Goal: Complete application form

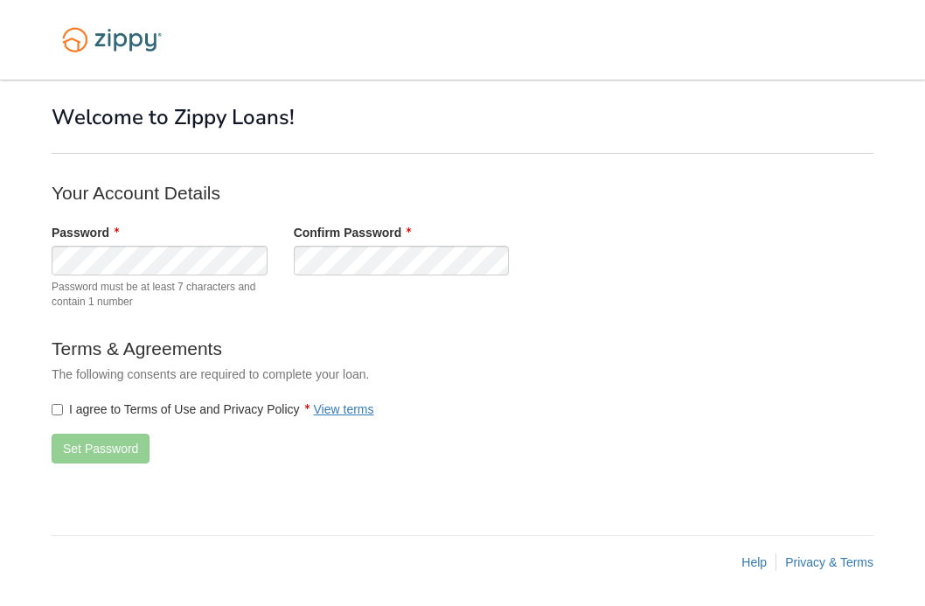
click at [401, 276] on div "Password Password must be at least 7 characters and contain 1 number Confirm Pa…" at bounding box center [401, 271] width 726 height 94
click at [64, 405] on label "I agree to Terms of Use and Privacy Policy View terms" at bounding box center [213, 409] width 323 height 17
click at [77, 453] on button "Set Password" at bounding box center [101, 449] width 98 height 30
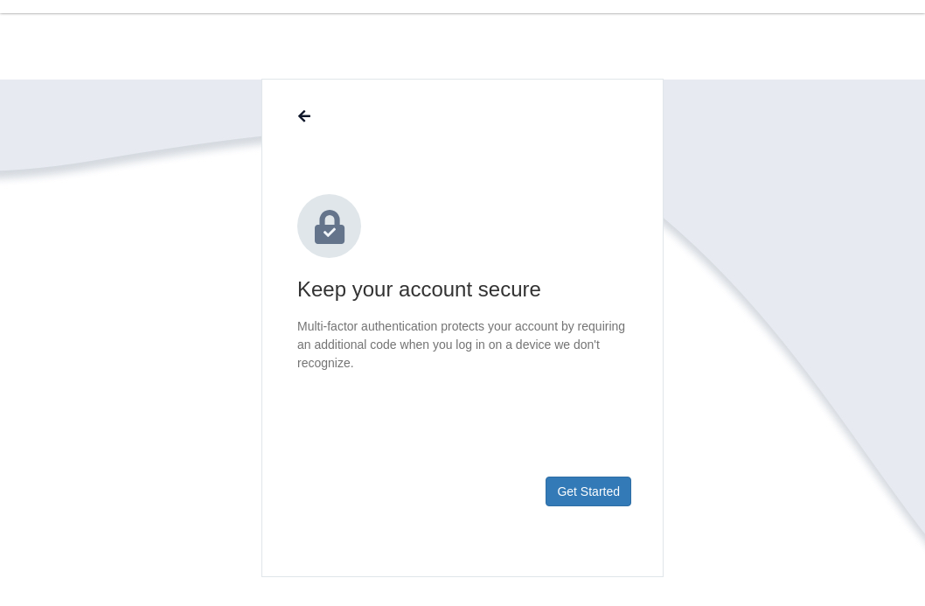
scroll to position [70, 0]
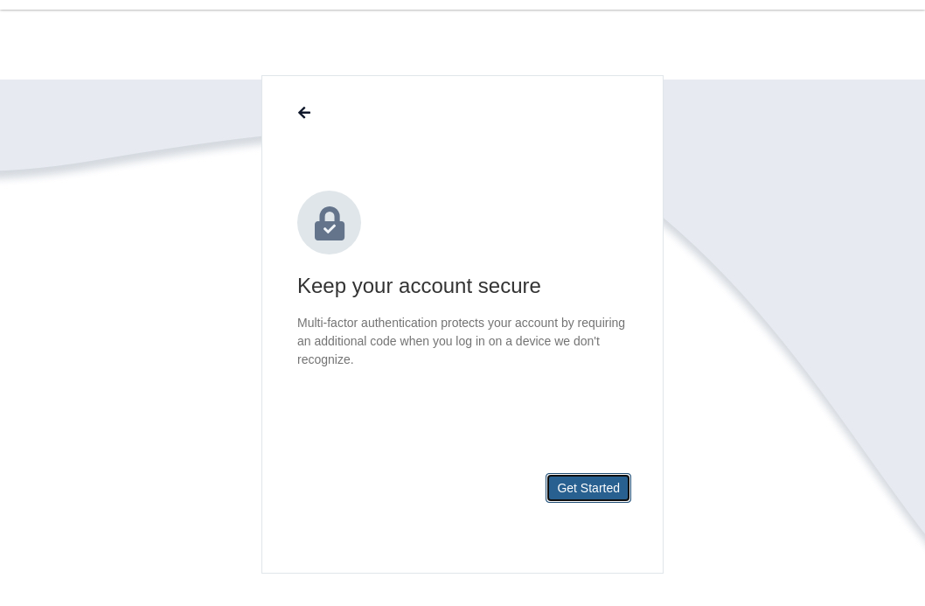
click at [584, 487] on button "Get Started" at bounding box center [589, 488] width 86 height 30
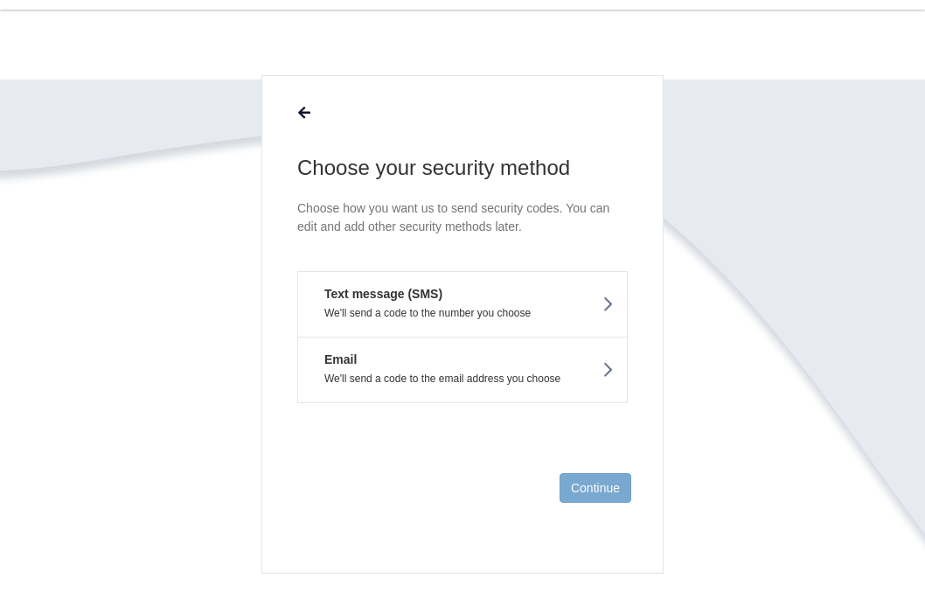
click at [516, 291] on button "Text message (SMS) We'll send a code to the number you choose" at bounding box center [462, 304] width 331 height 66
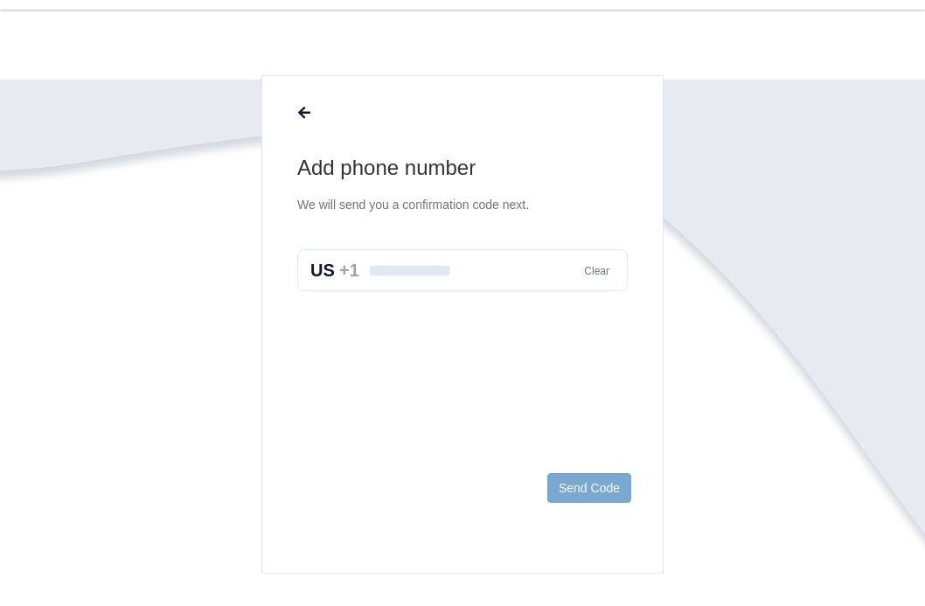
click at [413, 270] on input "text" at bounding box center [462, 270] width 331 height 42
type input "**********"
click at [577, 485] on button "Send Code" at bounding box center [590, 488] width 84 height 30
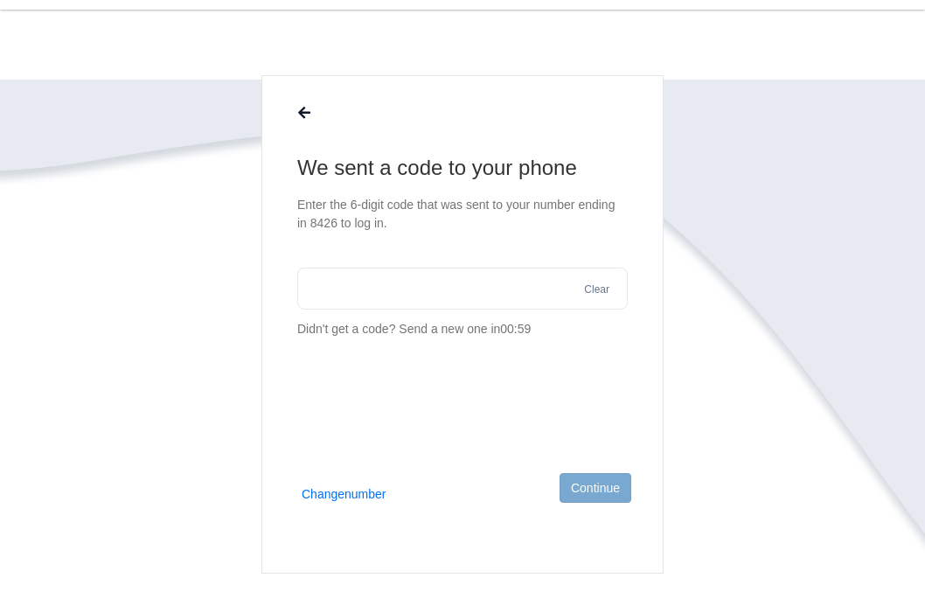
click at [429, 291] on input "text" at bounding box center [462, 289] width 331 height 42
type input "******"
click at [597, 491] on button "Continue" at bounding box center [596, 488] width 72 height 30
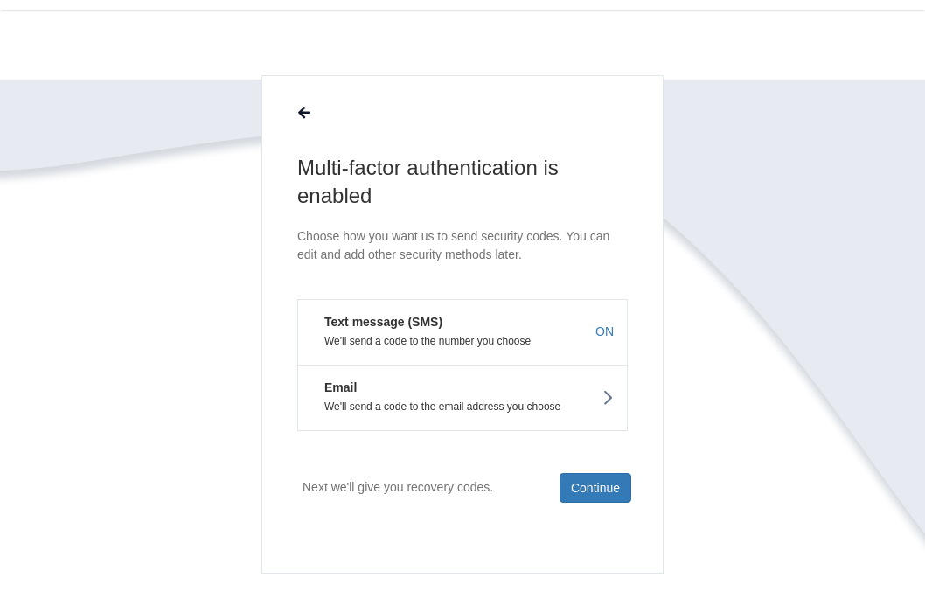
click at [561, 366] on button "Email We'll send a code to the email address you choose" at bounding box center [462, 398] width 331 height 66
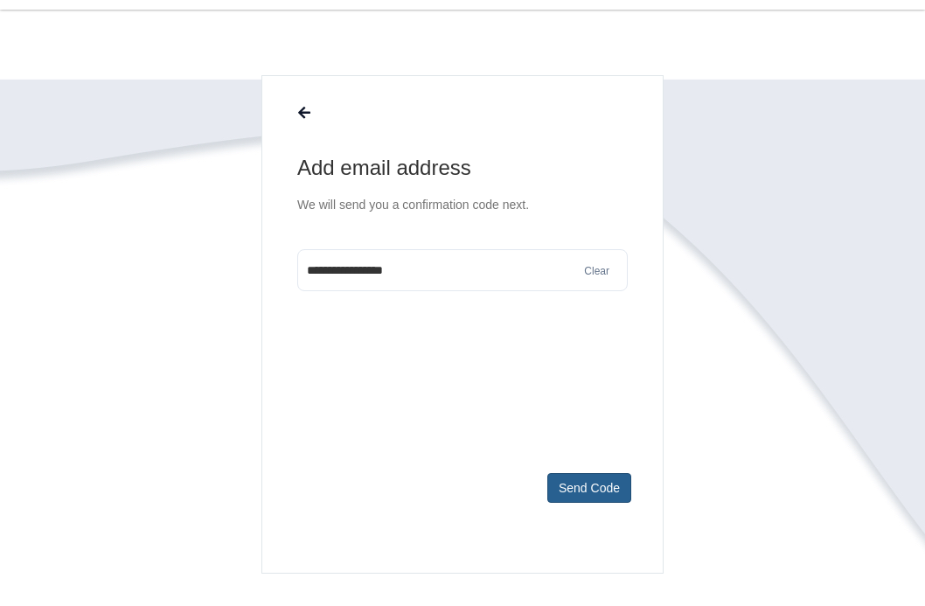
type input "**********"
click at [587, 487] on button "Send Code" at bounding box center [590, 488] width 84 height 30
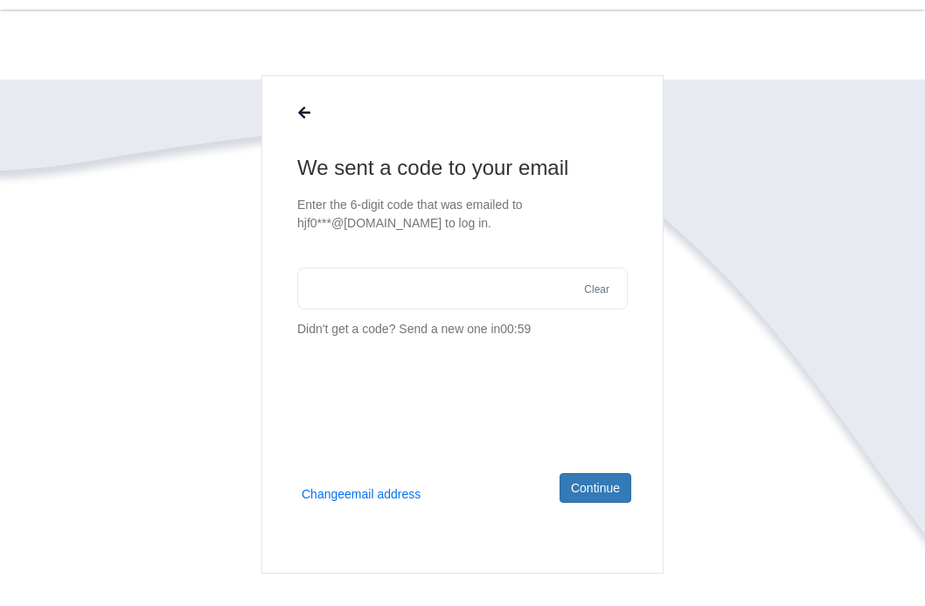
click at [338, 303] on input "text" at bounding box center [462, 289] width 331 height 42
type input "******"
click at [597, 478] on button "Continue" at bounding box center [596, 488] width 72 height 30
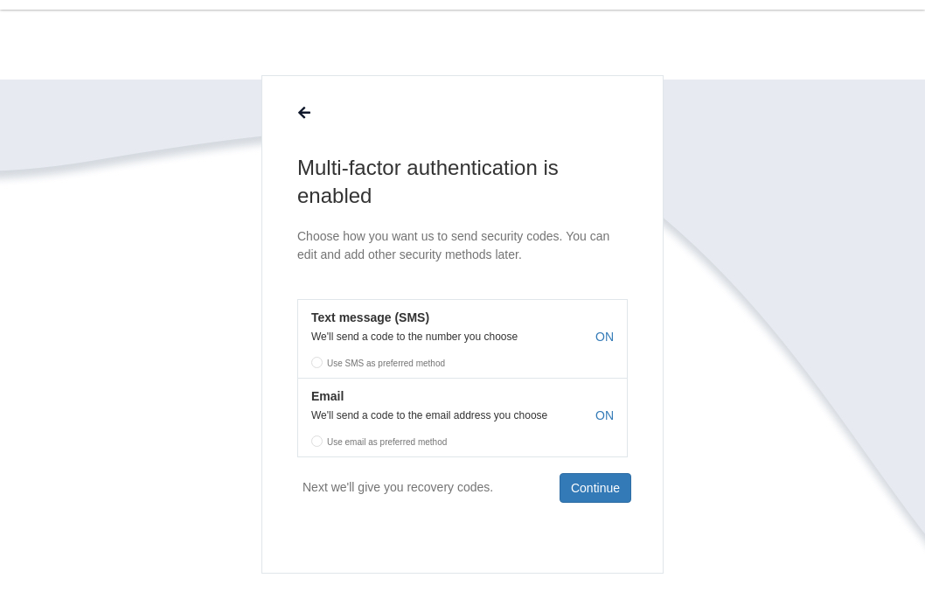
click at [322, 363] on label "Use SMS as preferred method" at bounding box center [462, 360] width 329 height 26
click at [576, 475] on button "Continue" at bounding box center [596, 488] width 72 height 30
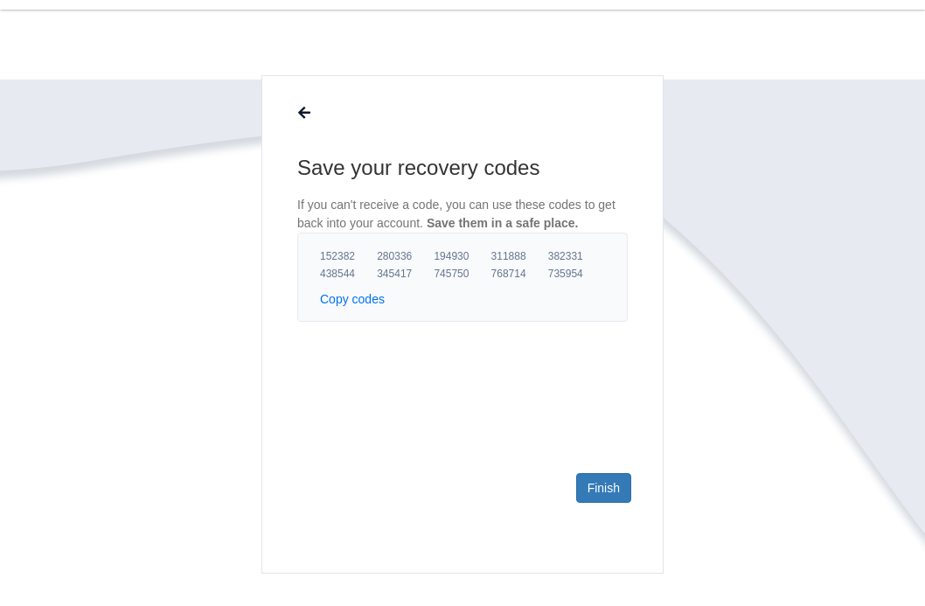
click at [347, 301] on button "Copy codes" at bounding box center [352, 298] width 65 height 17
click at [598, 483] on link "Finish" at bounding box center [603, 488] width 55 height 30
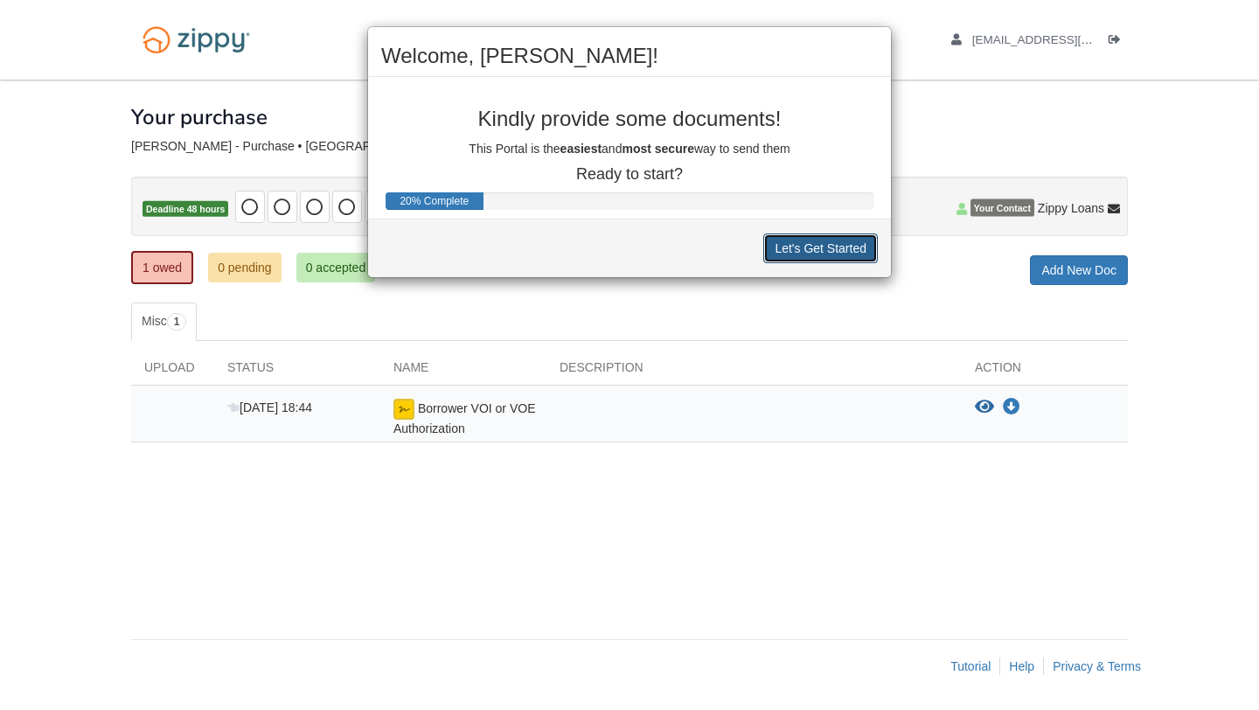
click at [823, 255] on button "Let's Get Started" at bounding box center [821, 249] width 115 height 30
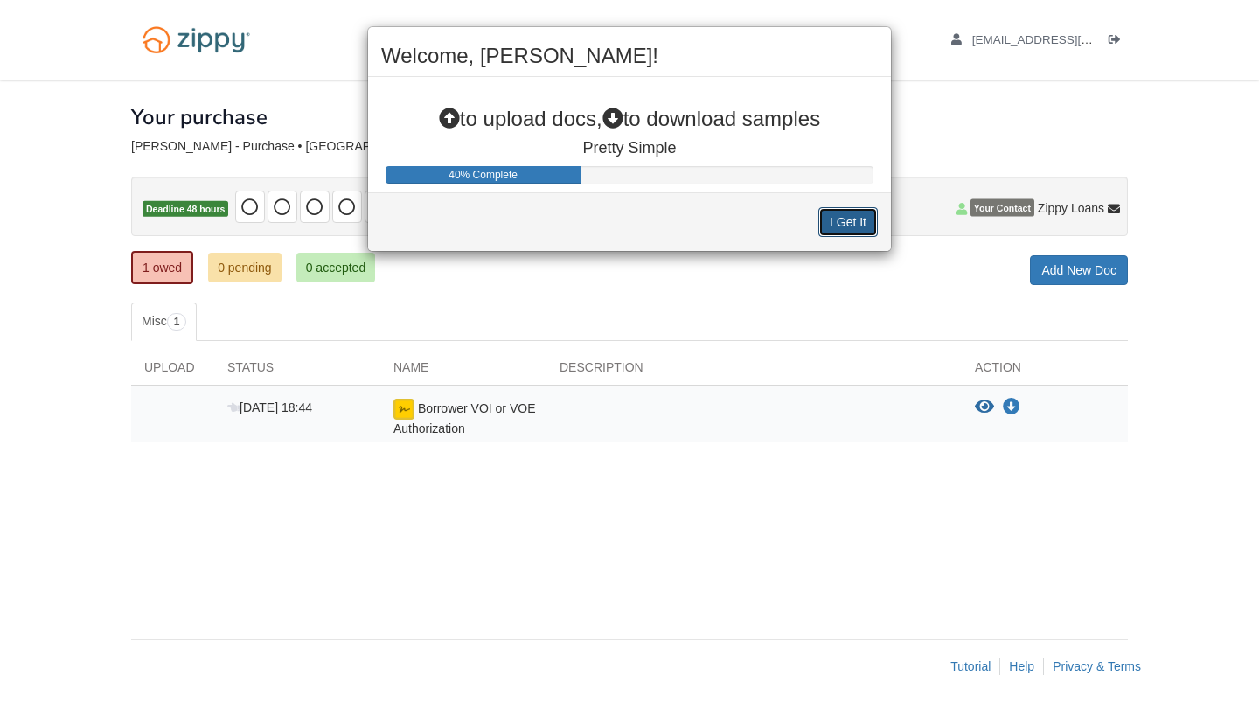
click at [841, 225] on button "I Get It" at bounding box center [848, 222] width 59 height 30
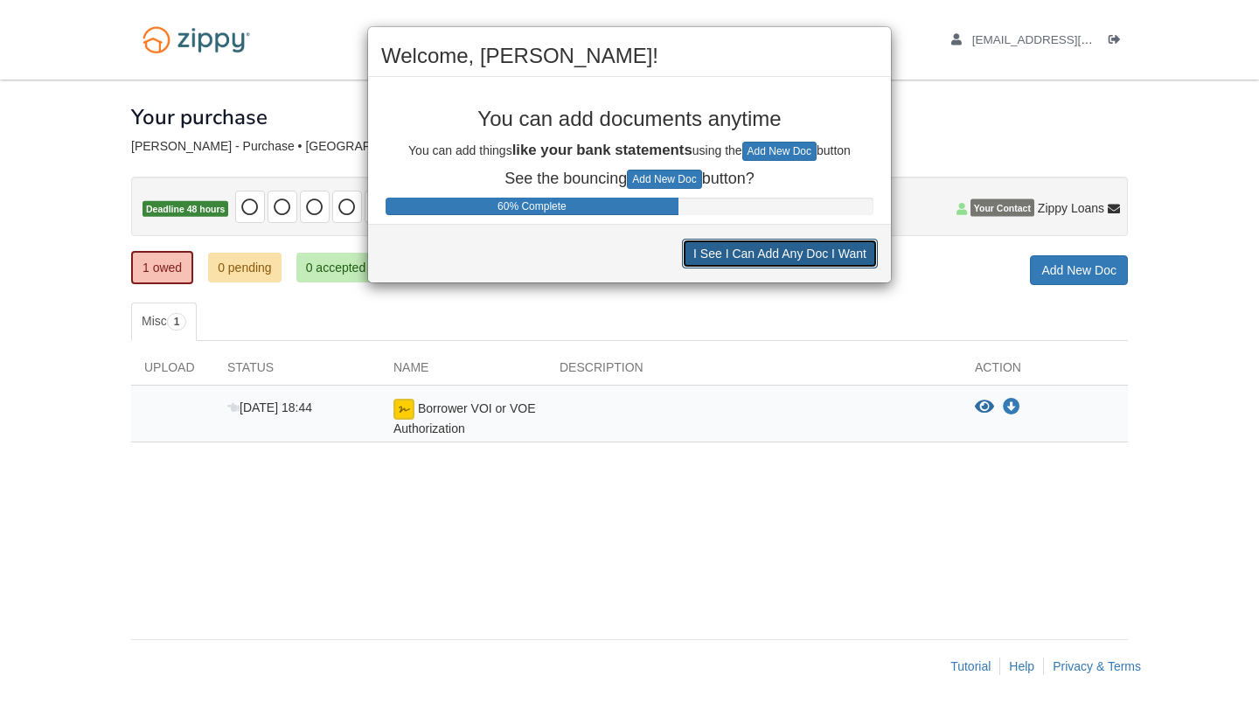
click at [801, 259] on button "I See I Can Add Any Doc I Want" at bounding box center [780, 254] width 196 height 30
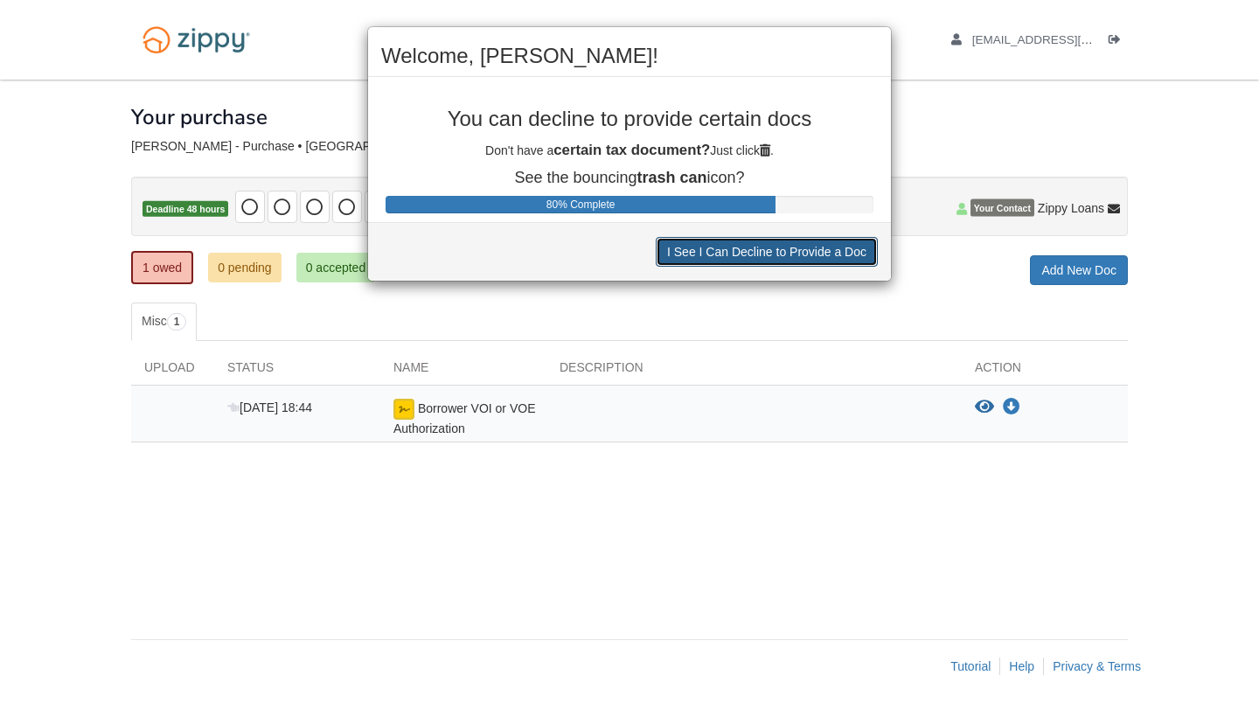
click at [799, 260] on button "I See I Can Decline to Provide a Doc" at bounding box center [767, 252] width 222 height 30
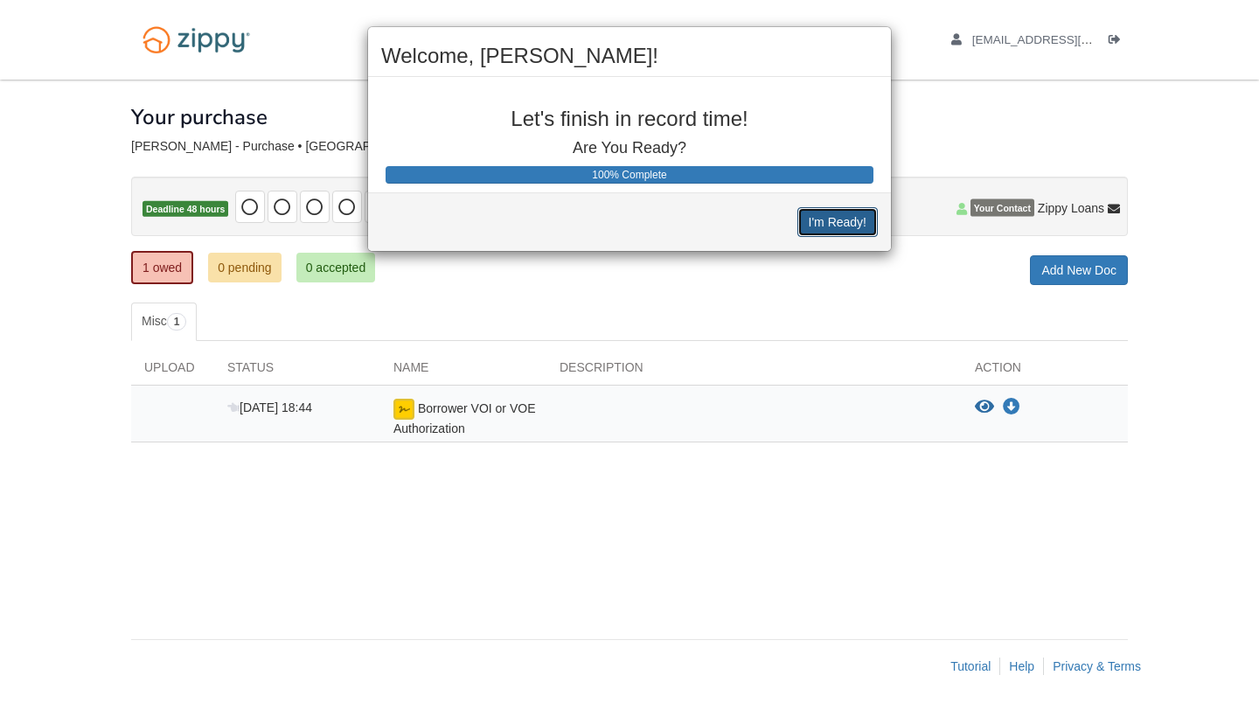
click at [839, 213] on button "I'm Ready!" at bounding box center [838, 222] width 80 height 30
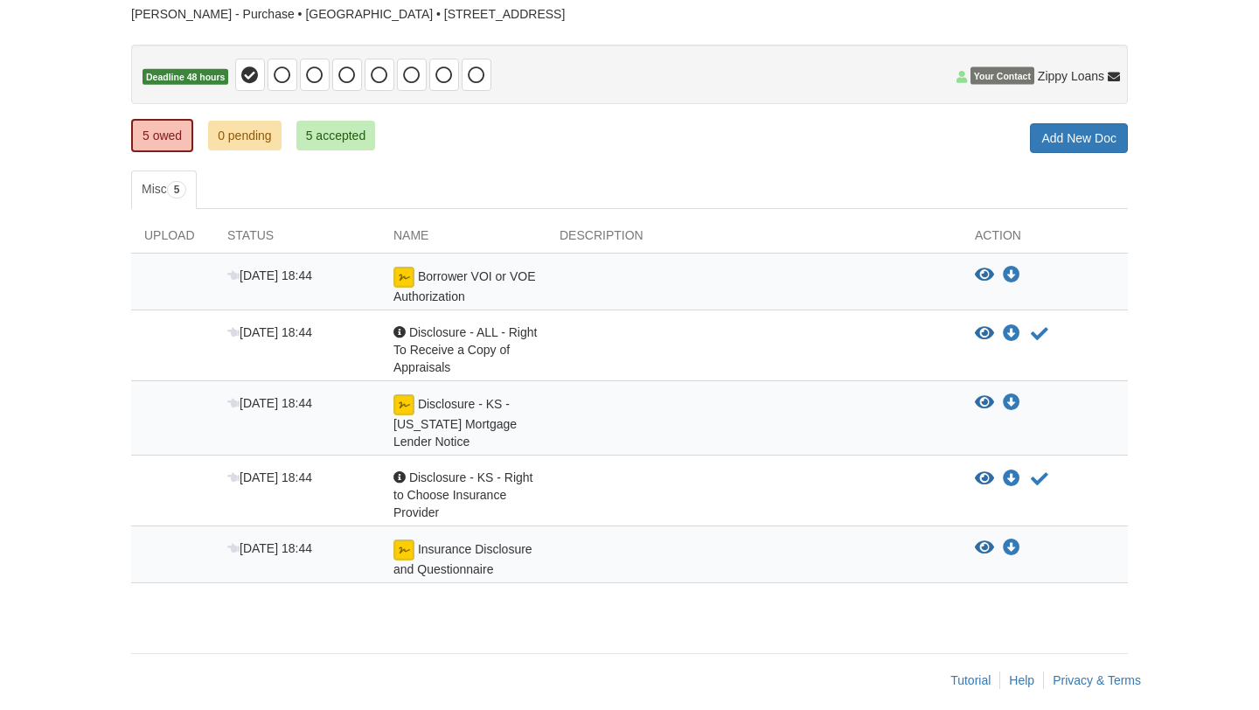
scroll to position [145, 0]
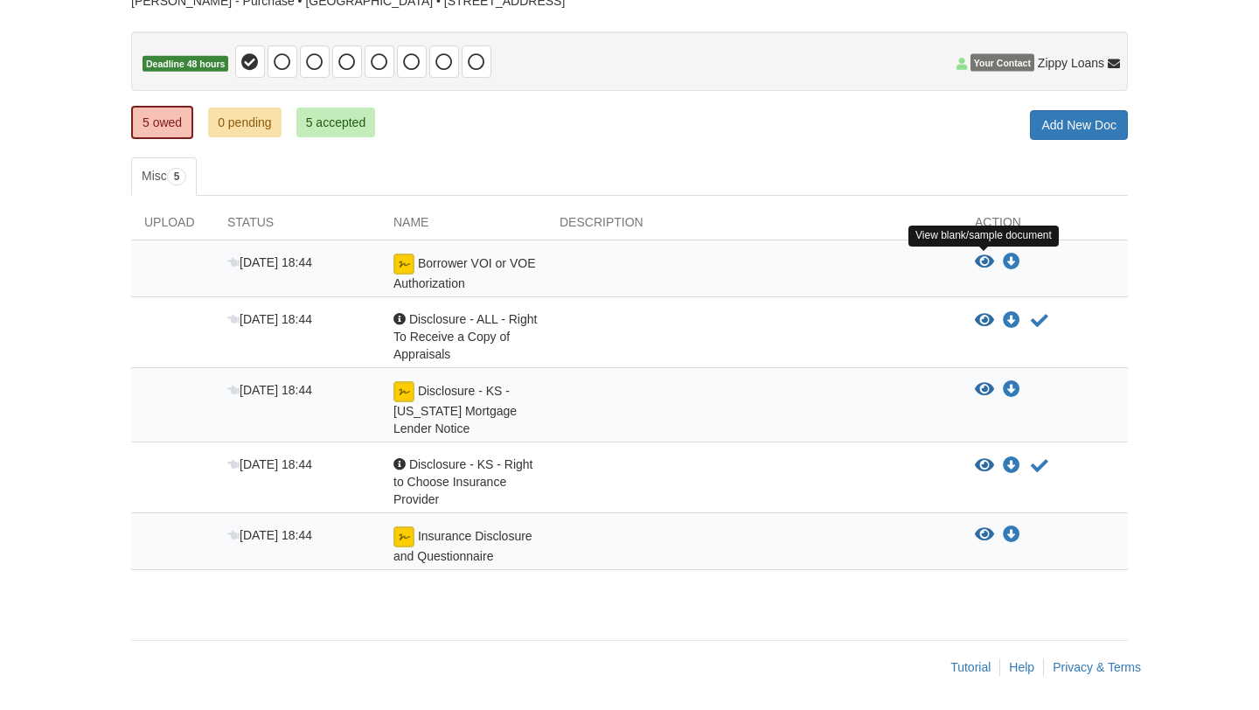
click at [987, 258] on icon "View Borrower VOI or VOE Authorization" at bounding box center [984, 262] width 19 height 17
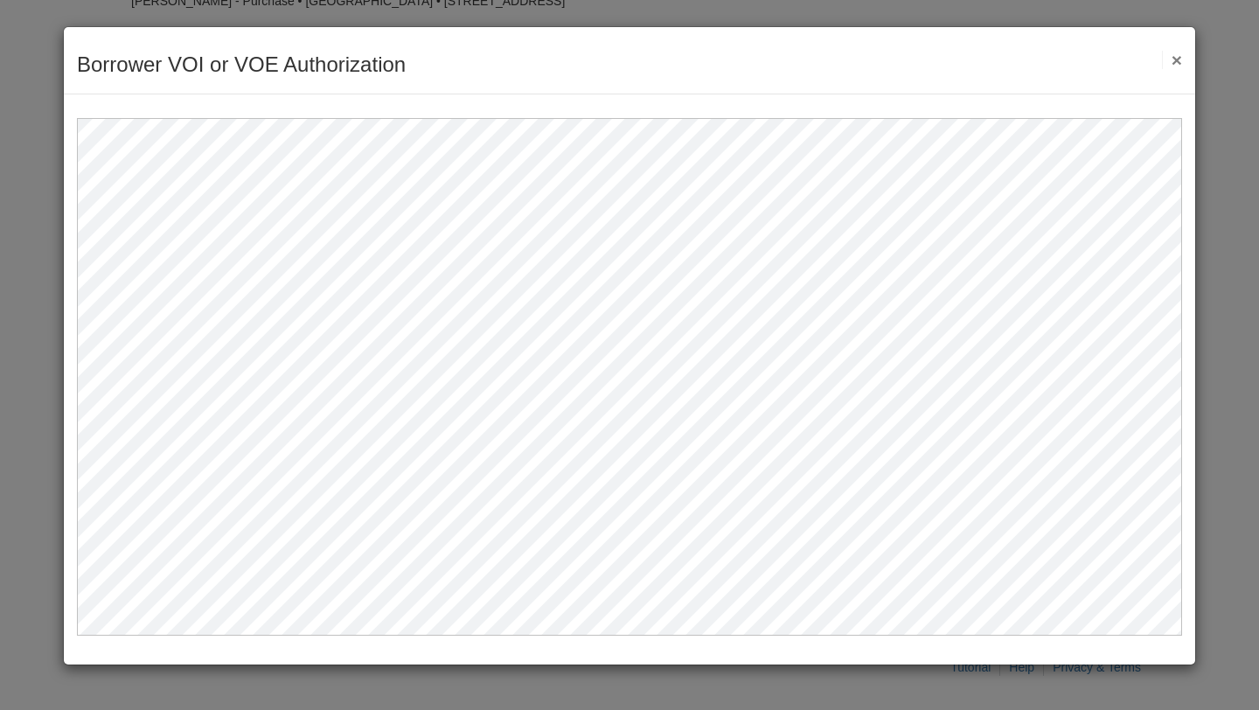
click at [1179, 62] on button "×" at bounding box center [1172, 60] width 20 height 18
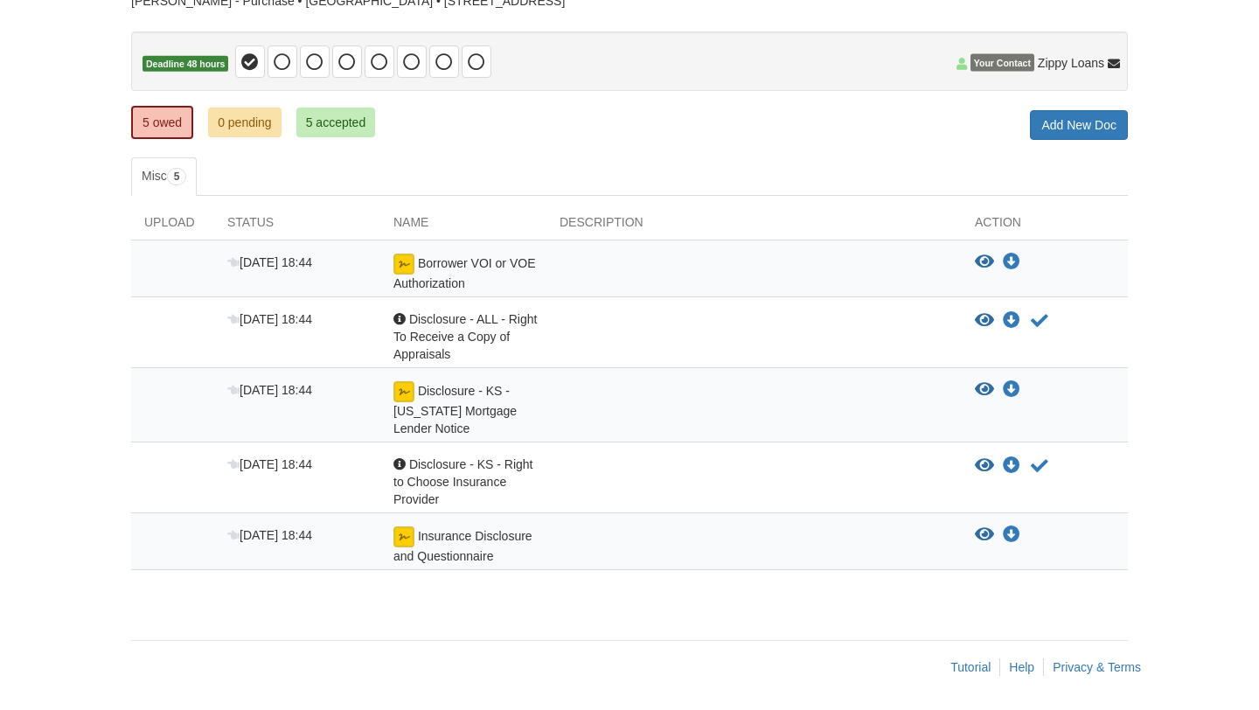
scroll to position [0, 0]
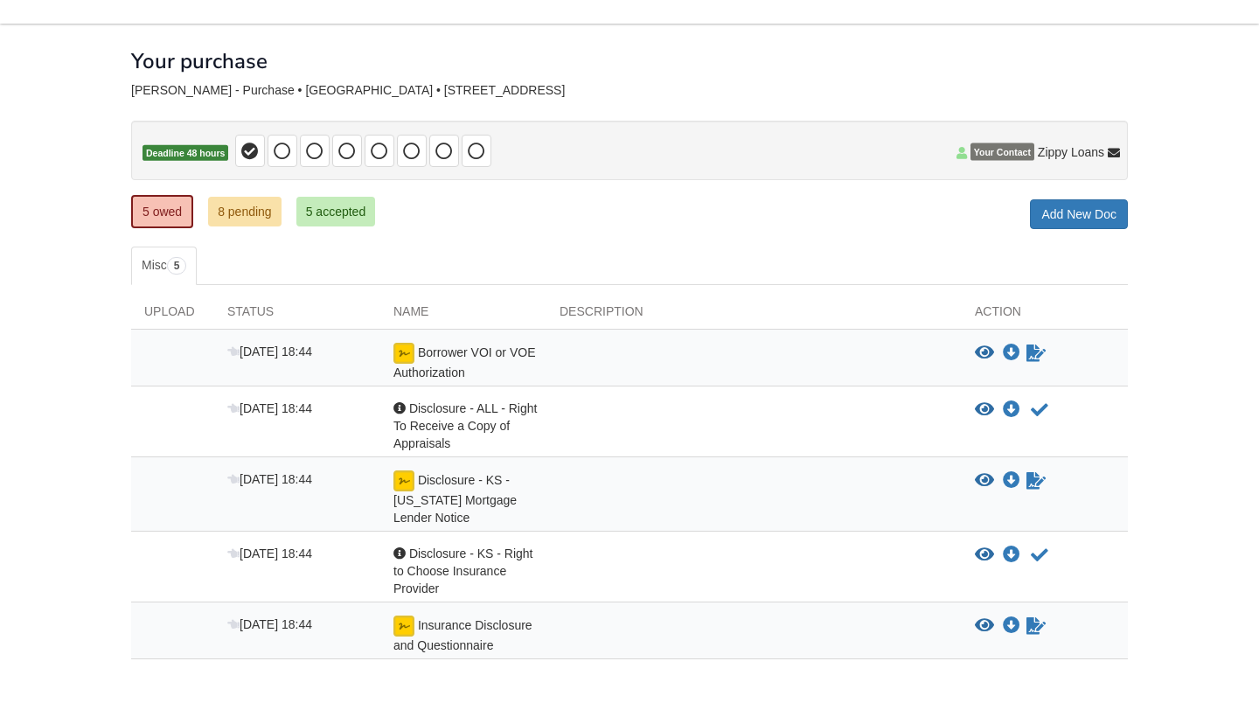
scroll to position [78, 0]
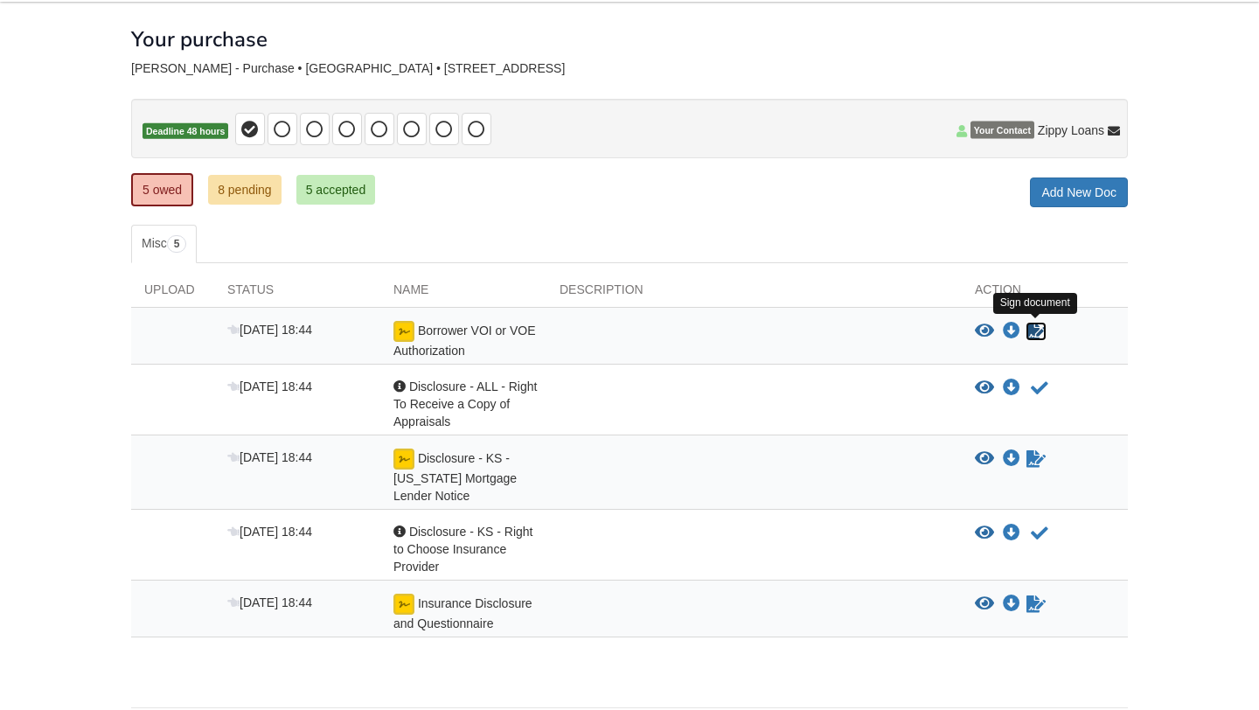
click at [1029, 331] on icon "Sign Form" at bounding box center [1036, 331] width 19 height 17
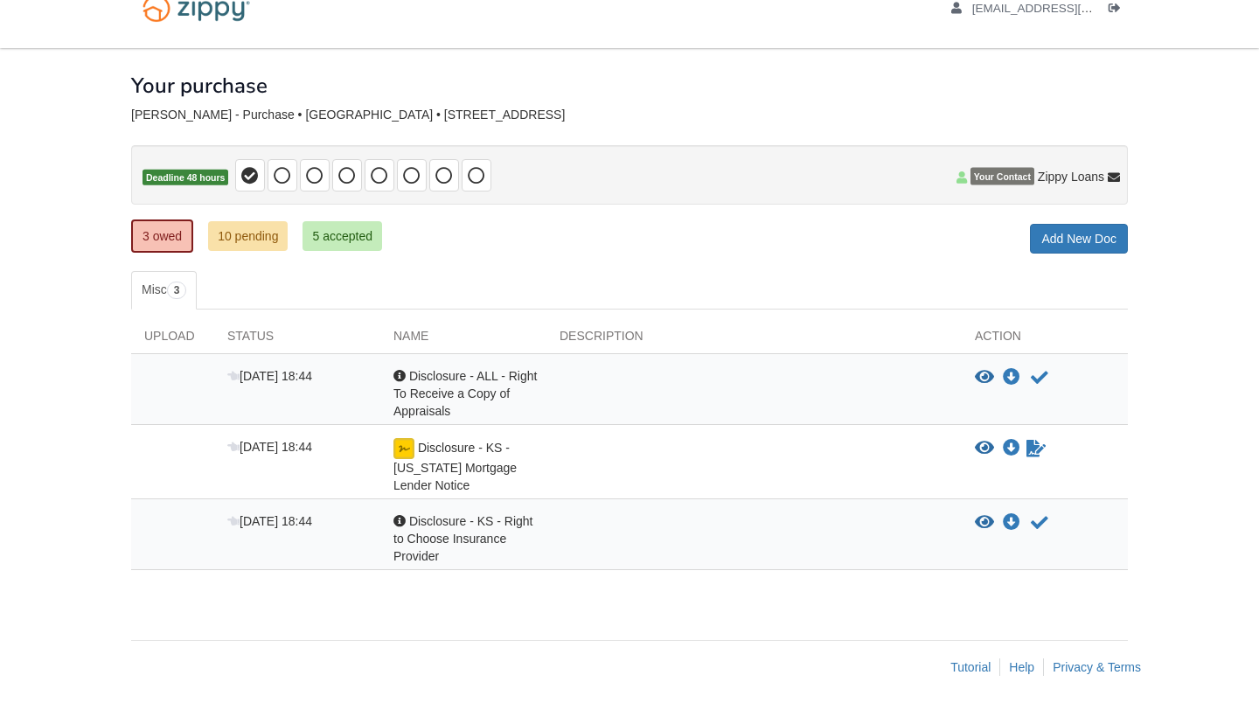
scroll to position [31, 0]
click at [1027, 445] on icon "Waiting for your co-borrower to e-sign" at bounding box center [1036, 448] width 19 height 17
click at [1037, 373] on icon "Acknowledge receipt of document" at bounding box center [1039, 377] width 17 height 17
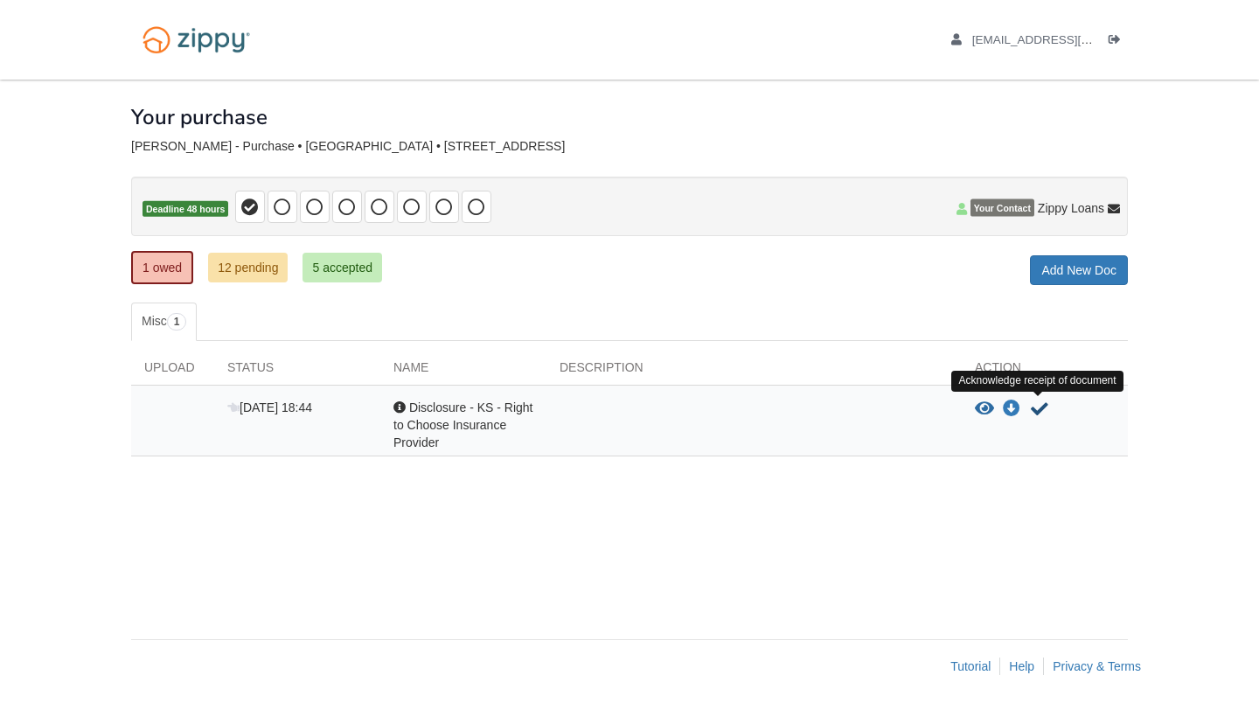
click at [1034, 407] on icon "Acknowledge receipt of document" at bounding box center [1039, 409] width 17 height 17
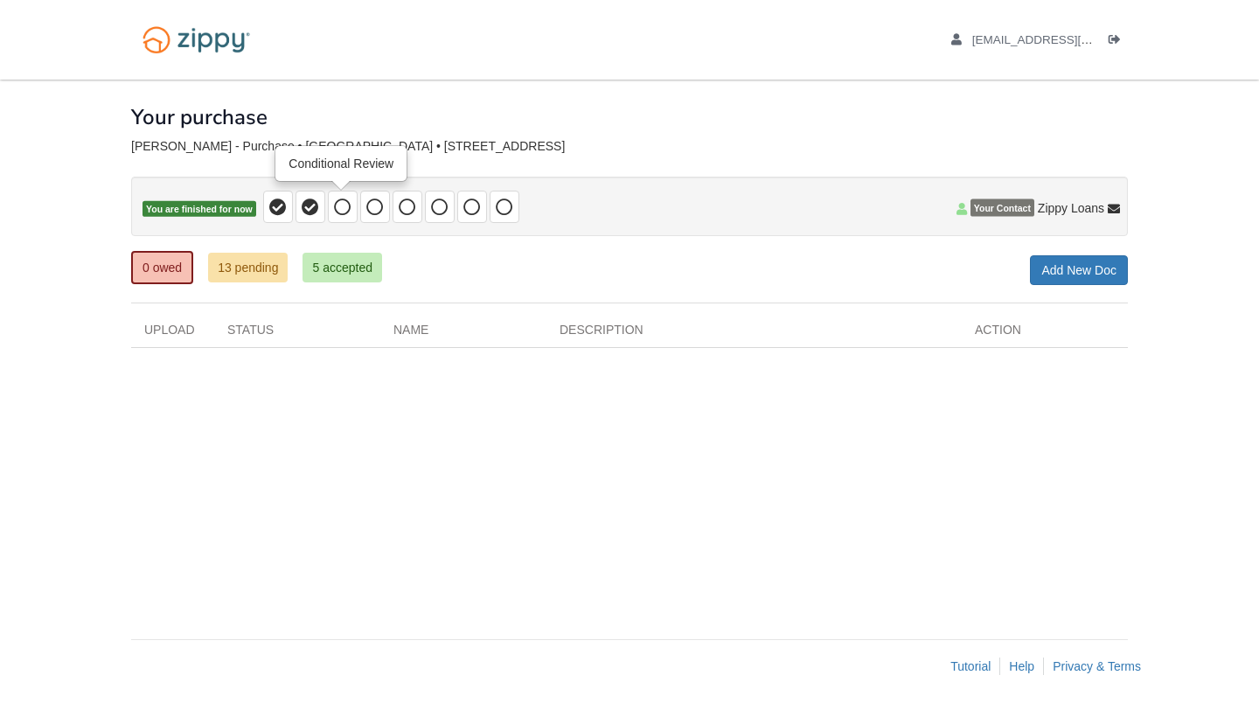
click at [335, 213] on icon at bounding box center [342, 207] width 17 height 17
